Goal: Task Accomplishment & Management: Manage account settings

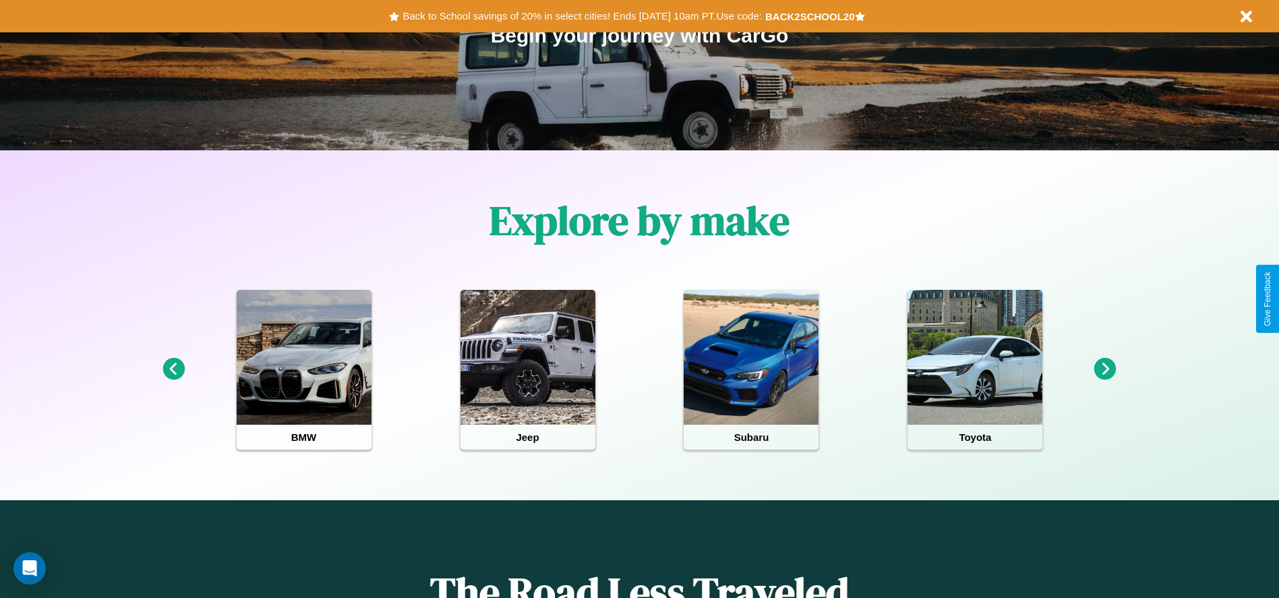
scroll to position [280, 0]
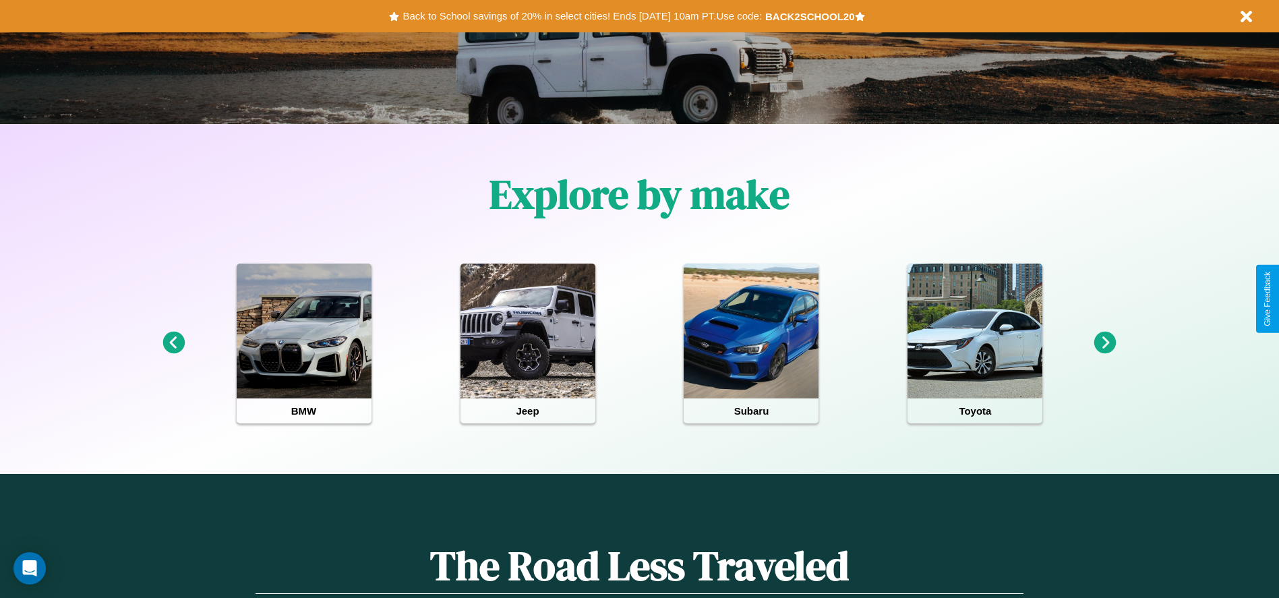
click at [1105, 343] on icon at bounding box center [1105, 343] width 22 height 22
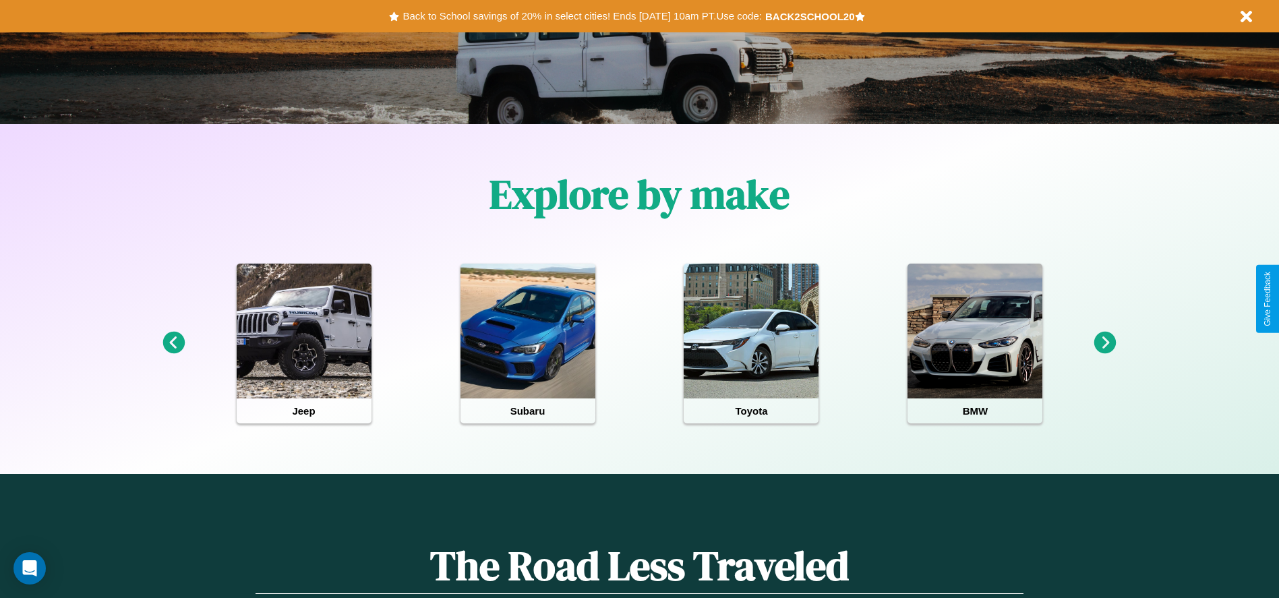
click at [173, 343] on icon at bounding box center [173, 343] width 22 height 22
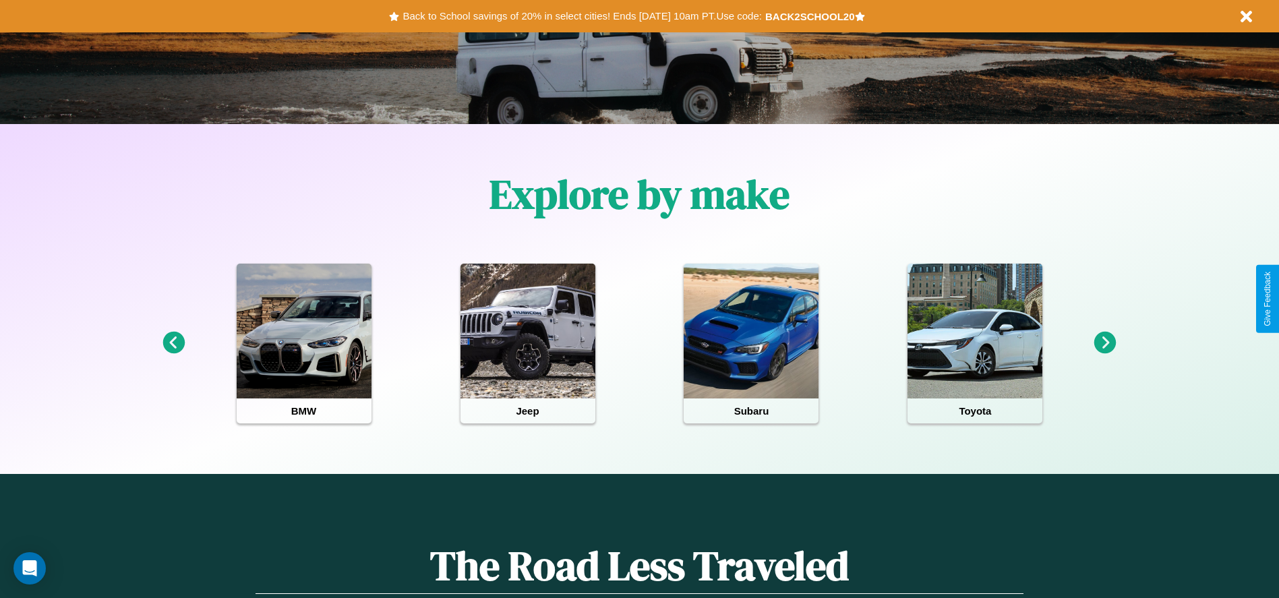
click at [1105, 343] on icon at bounding box center [1105, 343] width 22 height 22
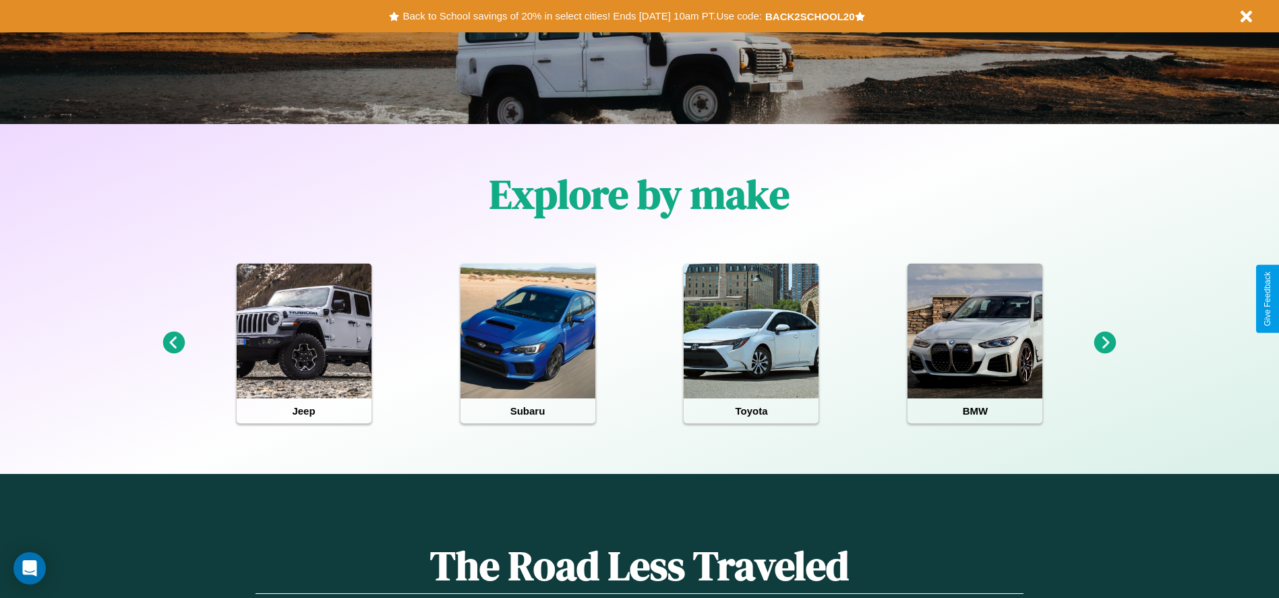
click at [173, 343] on icon at bounding box center [173, 343] width 22 height 22
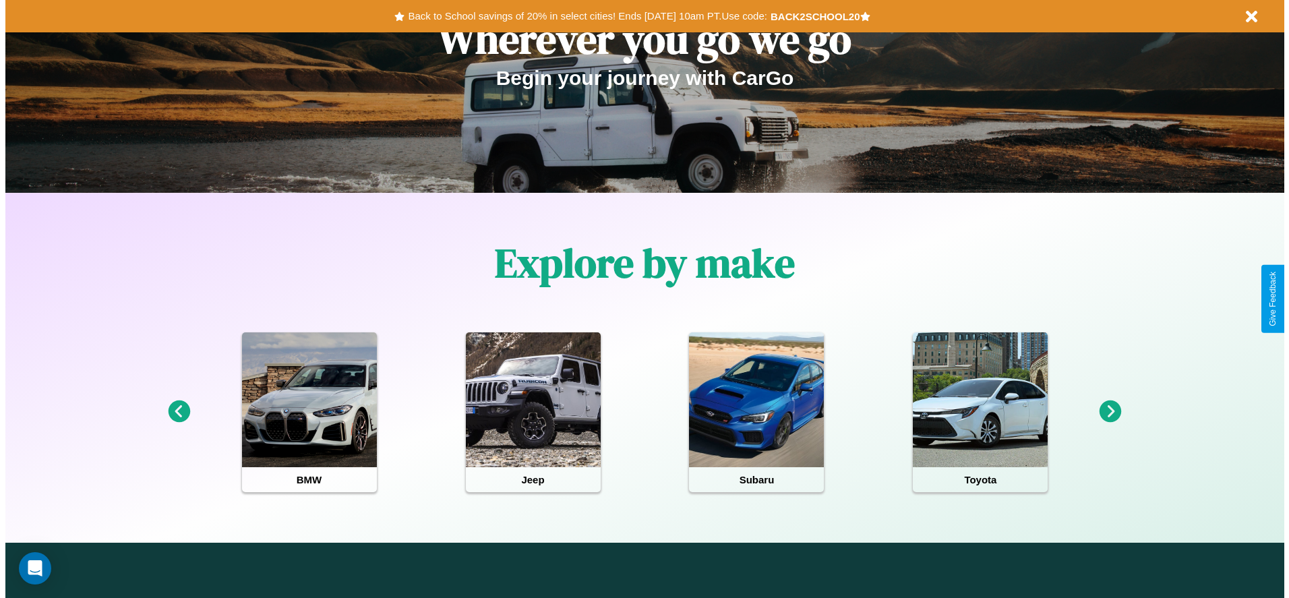
scroll to position [0, 0]
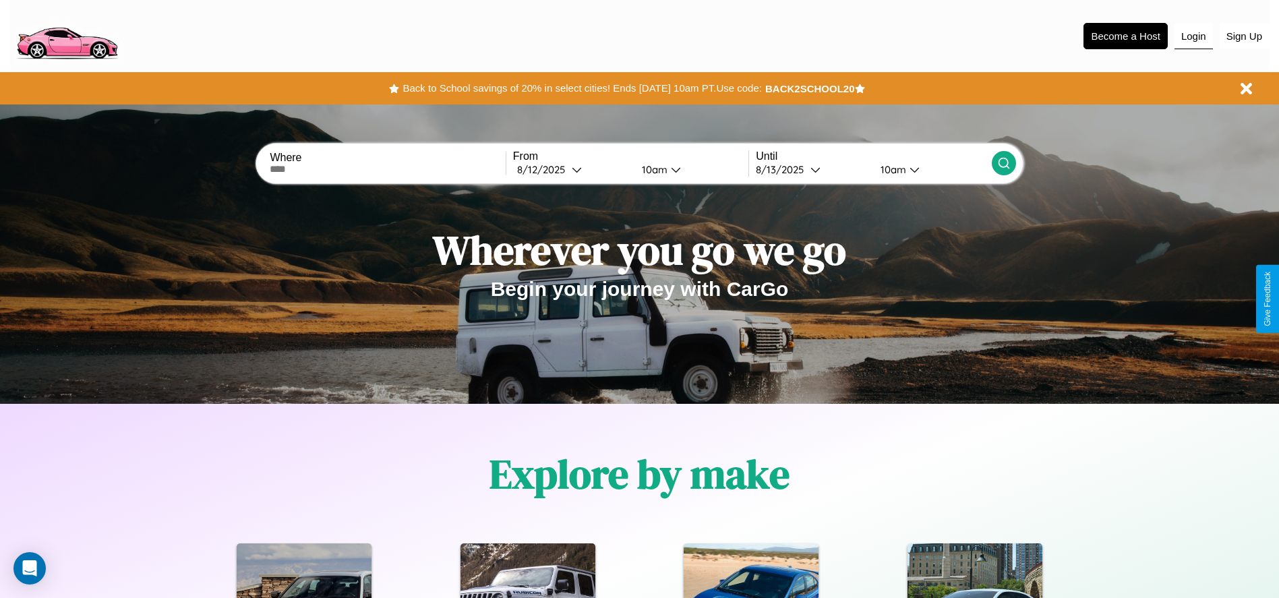
click at [1193, 36] on button "Login" at bounding box center [1193, 37] width 38 height 26
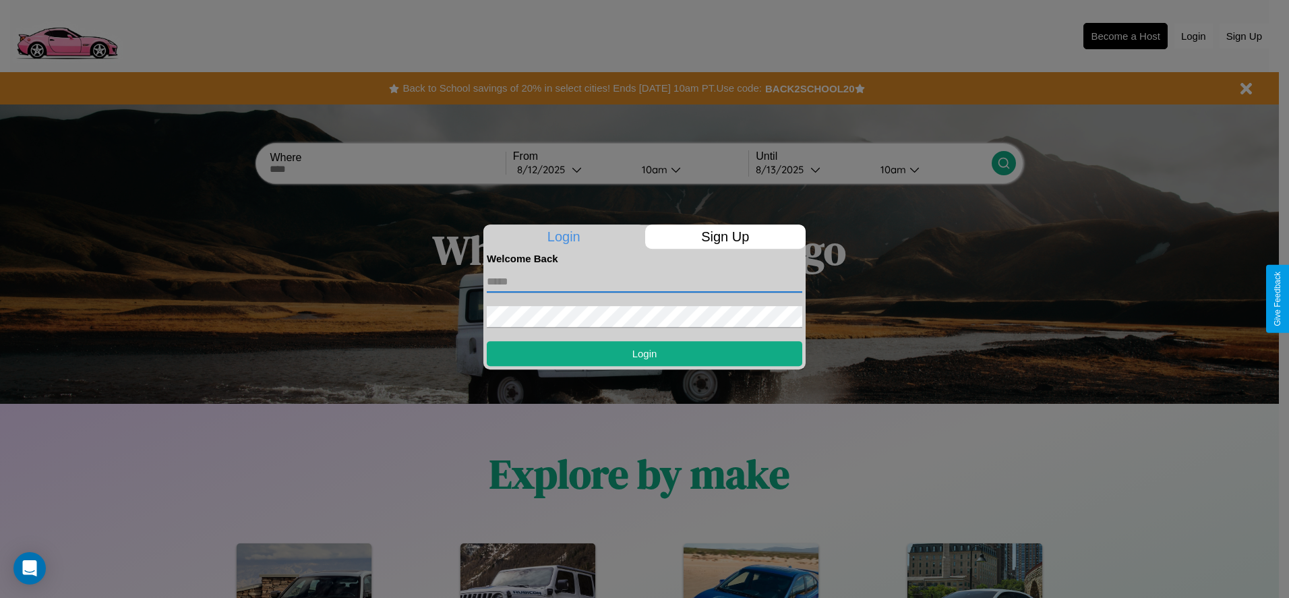
click at [644, 281] on input "text" at bounding box center [644, 282] width 315 height 22
type input "**********"
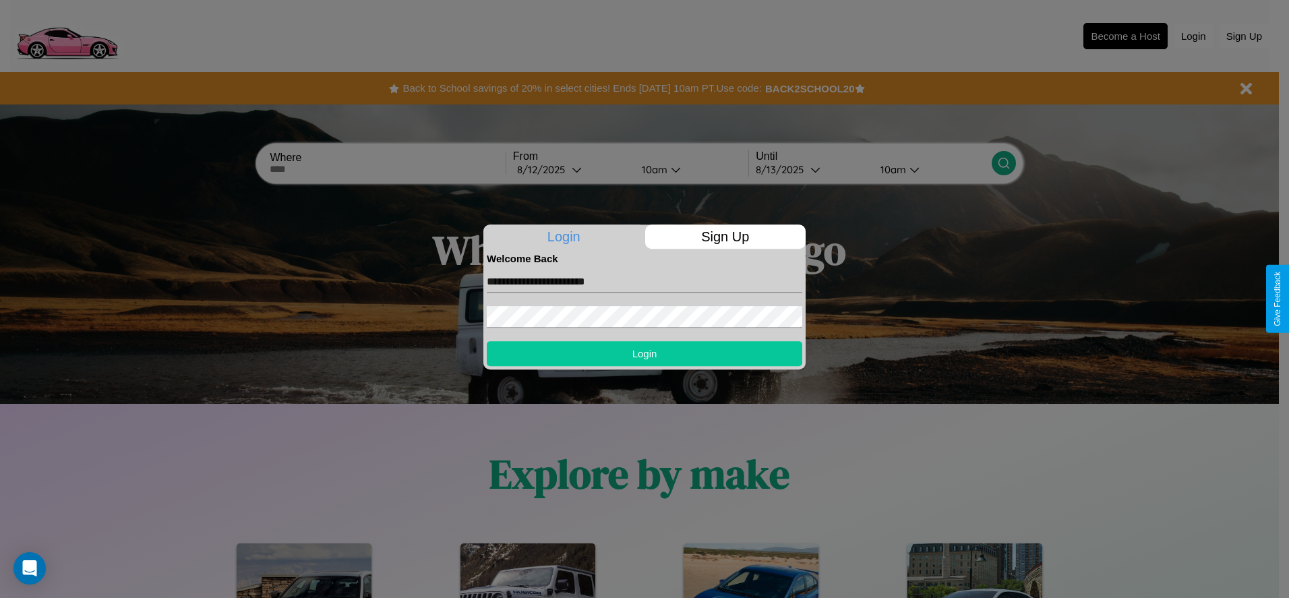
click at [644, 353] on button "Login" at bounding box center [644, 353] width 315 height 25
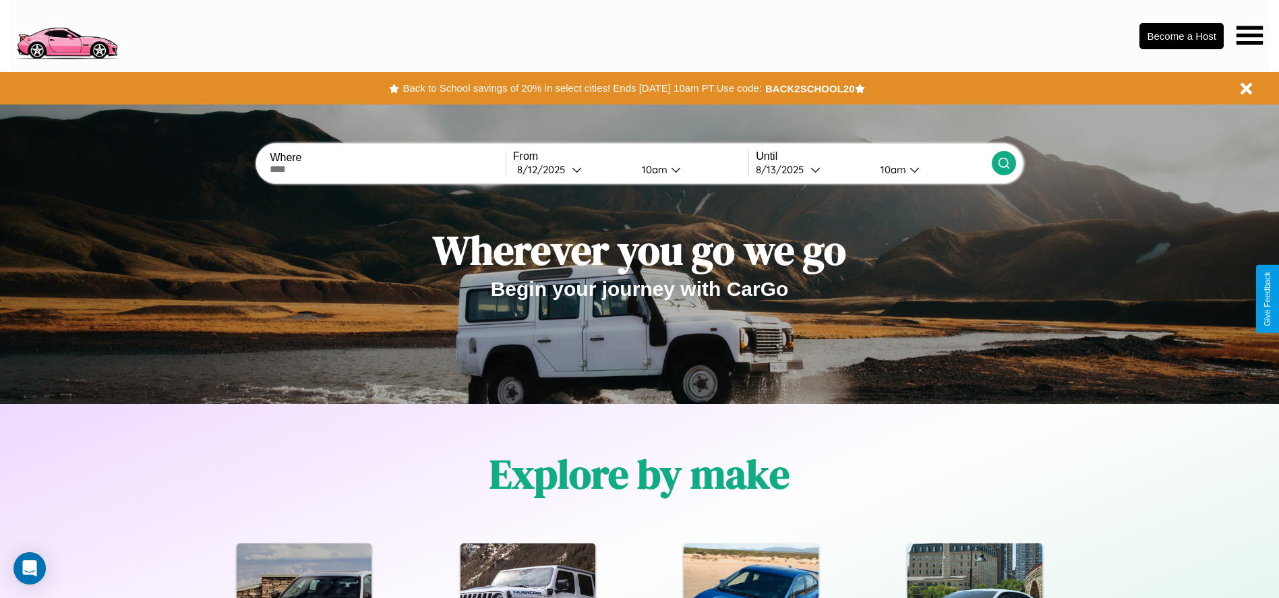
click at [1249, 35] on icon at bounding box center [1249, 35] width 26 height 19
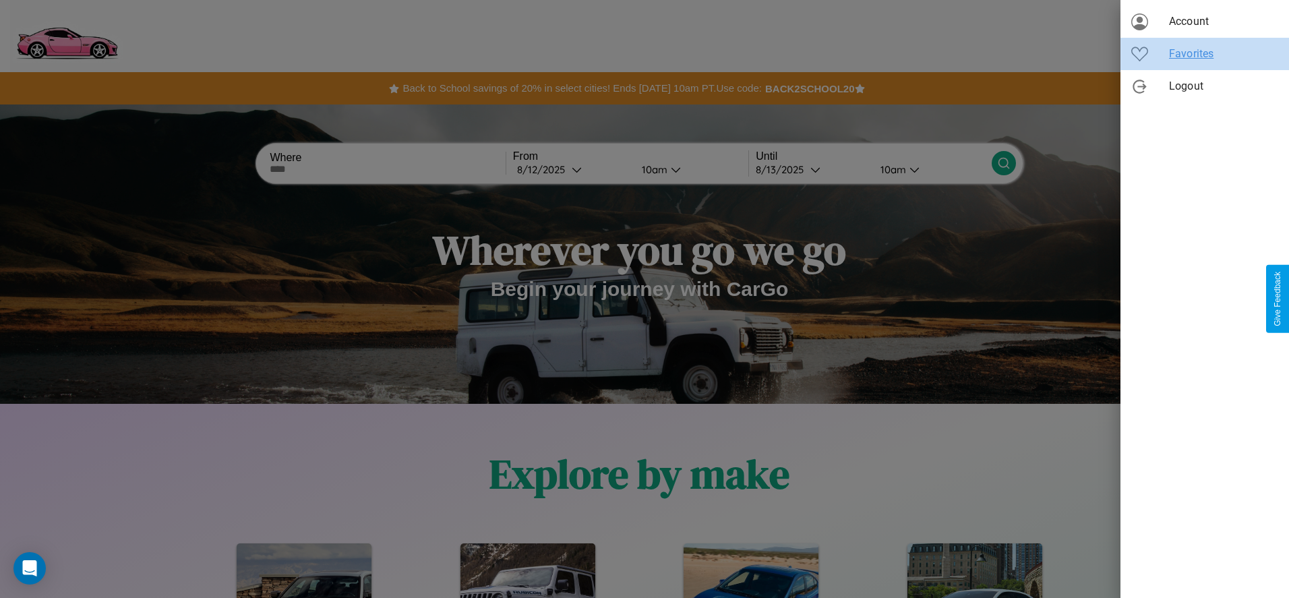
click at [1204, 54] on span "Favorites" at bounding box center [1223, 54] width 109 height 16
